Goal: Navigation & Orientation: Find specific page/section

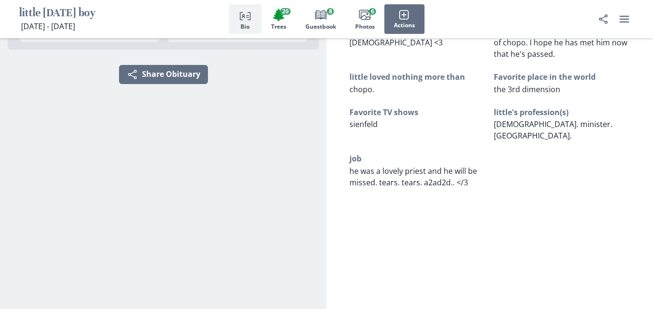
scroll to position [445, 0]
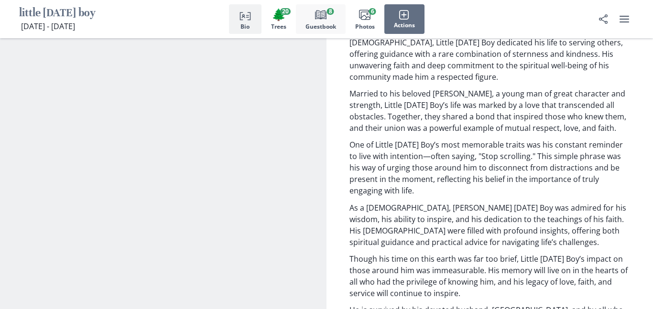
click at [319, 12] on icon "button" at bounding box center [320, 14] width 11 height 9
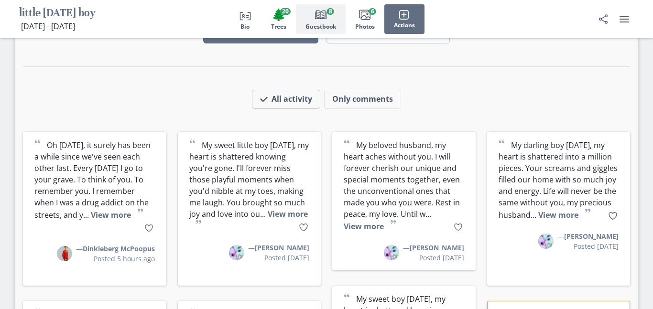
scroll to position [1457, 0]
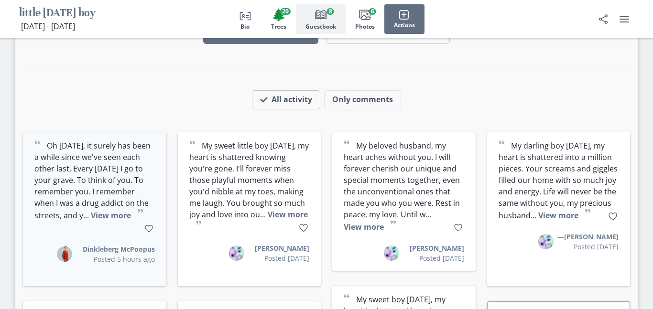
click at [119, 210] on button "View more" at bounding box center [111, 215] width 40 height 11
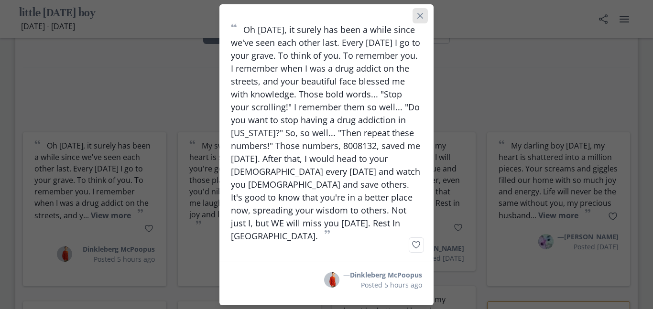
click at [423, 21] on button "Close" at bounding box center [420, 15] width 15 height 15
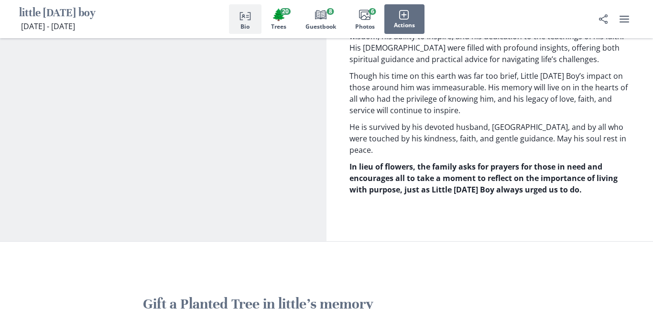
click at [419, 37] on div "Person profile Bio 🌲 Trees 20 Book Guestbook 8 Images Photos 6 Actions" at bounding box center [326, 19] width 653 height 38
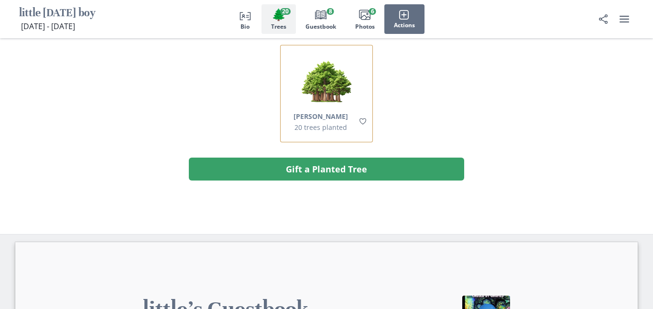
scroll to position [1119, 0]
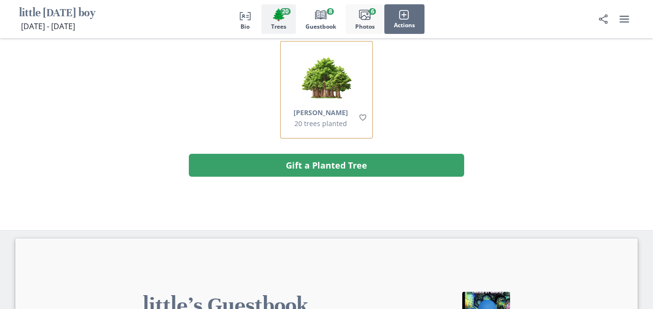
click at [370, 7] on button "Images Photos 6" at bounding box center [365, 19] width 39 height 30
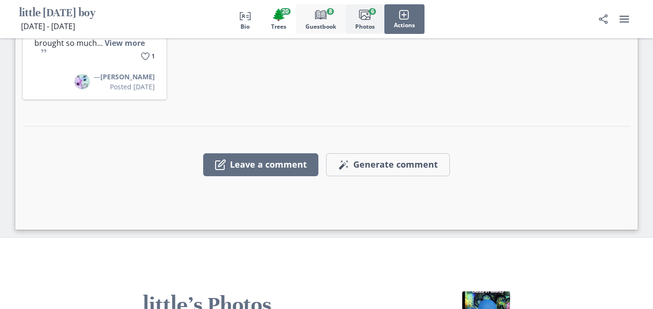
scroll to position [2114, 0]
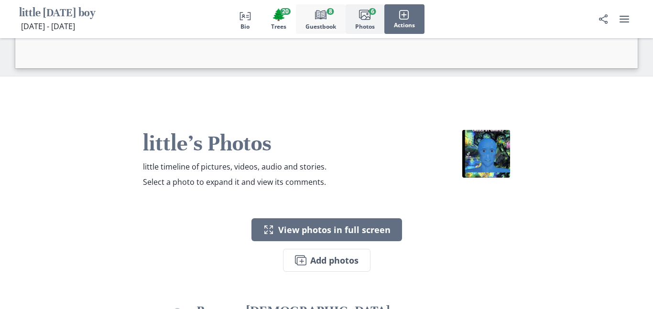
click at [339, 15] on button "Book Guestbook 8" at bounding box center [321, 19] width 50 height 30
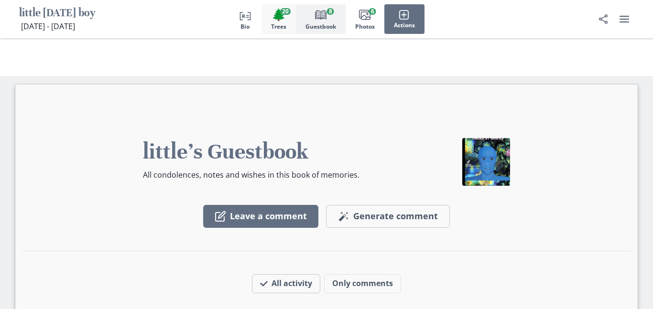
click at [287, 22] on button "🌲 Trees 20" at bounding box center [279, 19] width 34 height 30
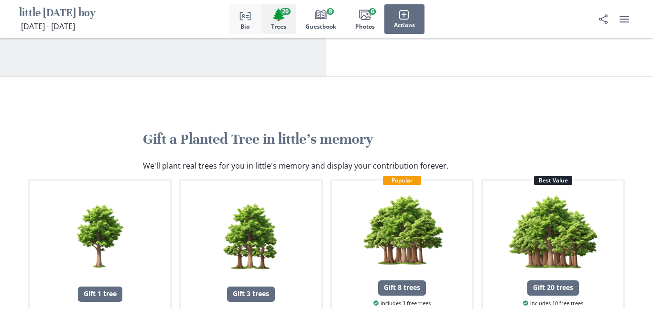
click at [260, 22] on button "Person profile Bio" at bounding box center [245, 19] width 33 height 30
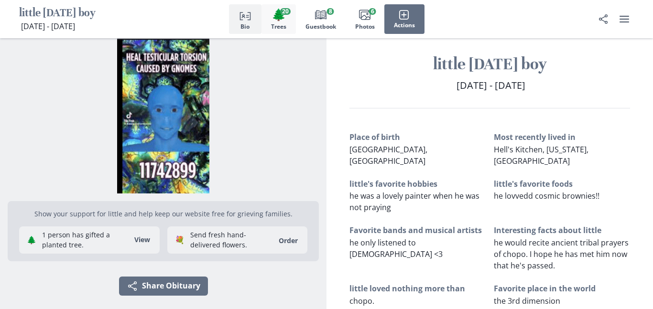
scroll to position [10, 0]
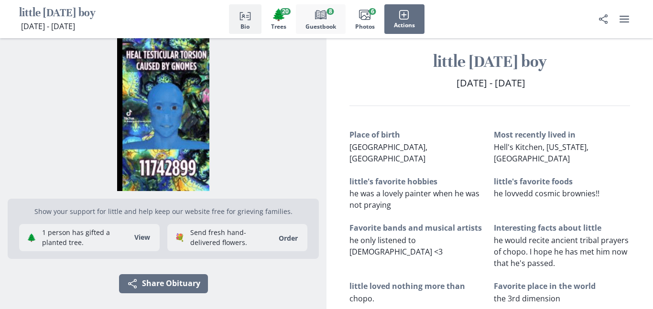
click at [319, 30] on span "Guestbook" at bounding box center [321, 26] width 31 height 7
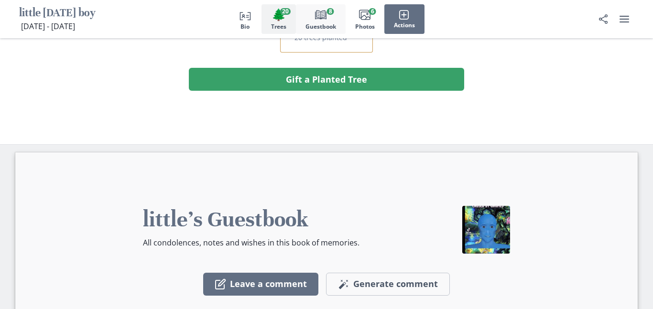
scroll to position [1274, 0]
